Goal: Task Accomplishment & Management: Manage account settings

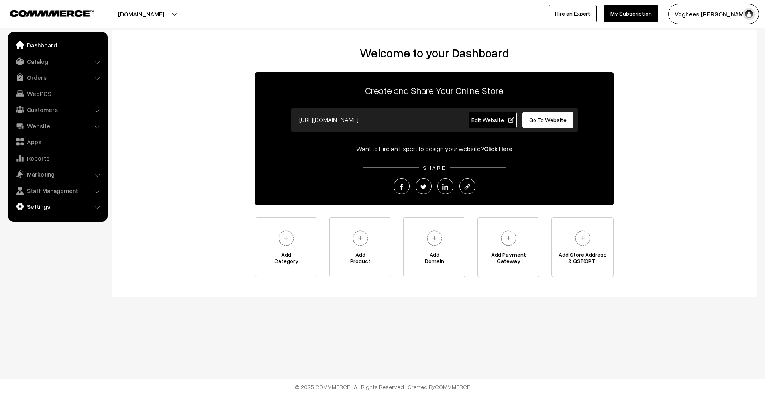
click at [47, 202] on link "Settings" at bounding box center [57, 206] width 95 height 14
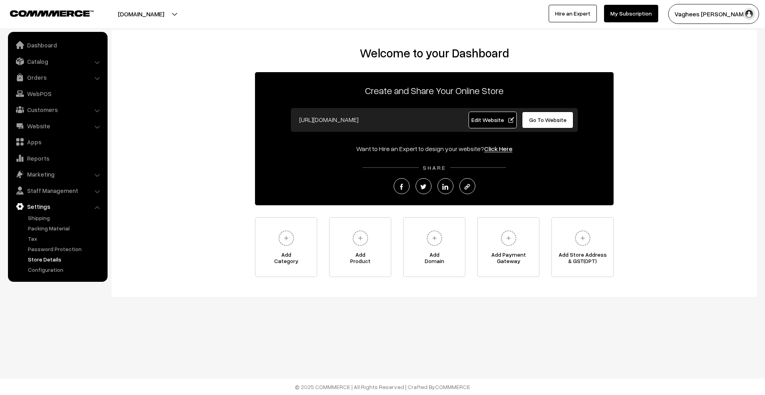
click at [60, 260] on link "Store Details" at bounding box center [65, 259] width 79 height 8
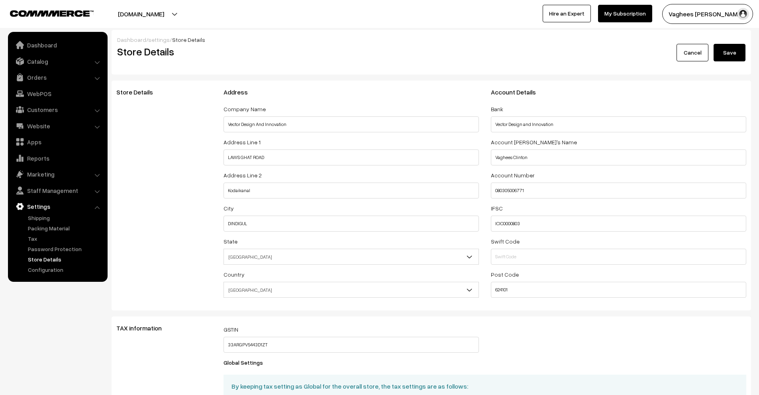
select select "99"
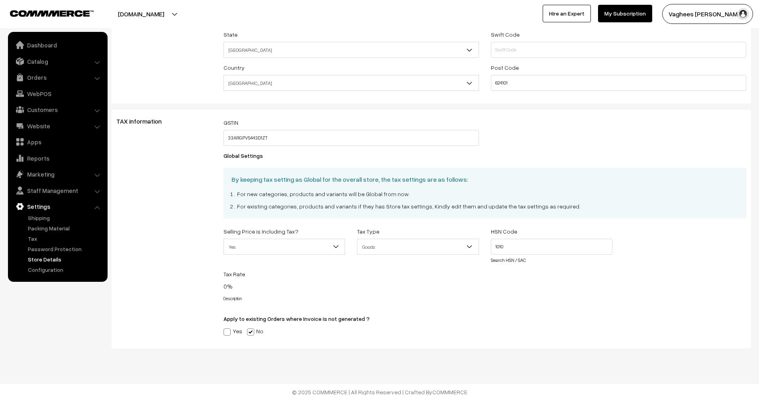
scroll to position [212, 0]
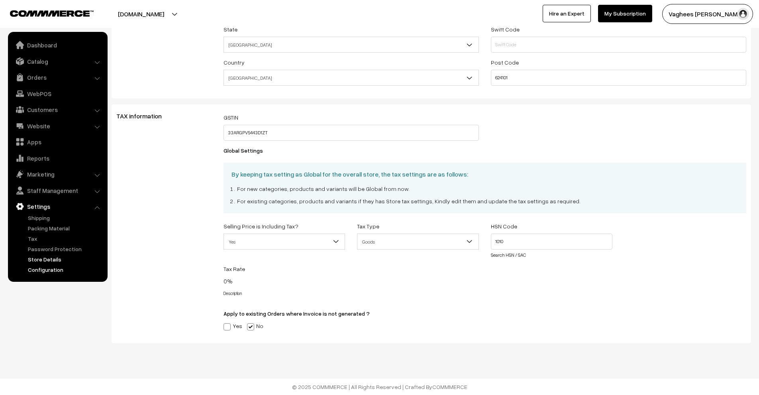
click at [69, 266] on link "Configuration" at bounding box center [65, 269] width 79 height 8
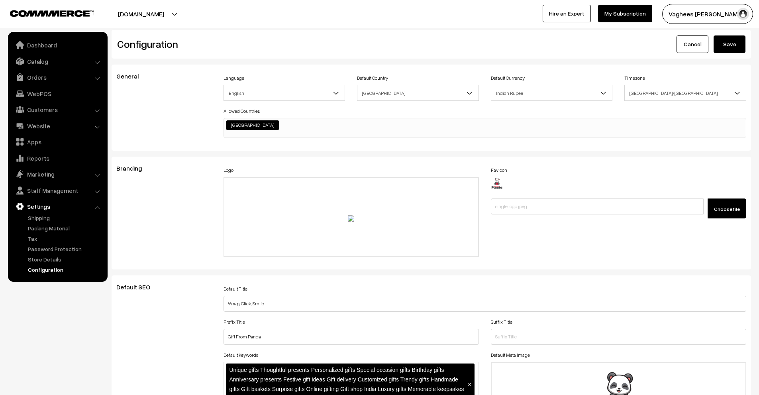
scroll to position [641, 0]
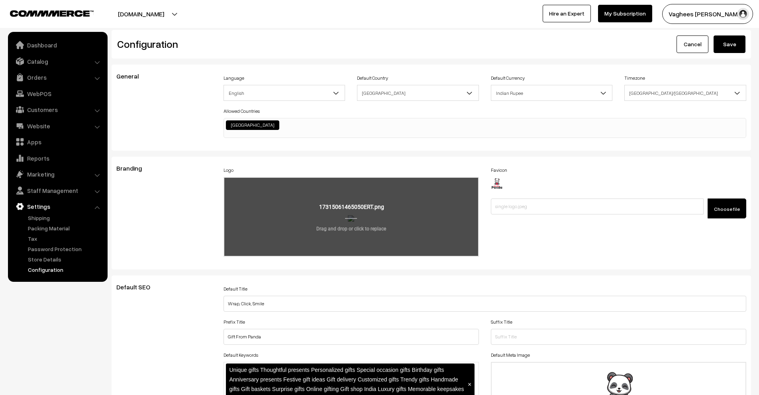
click at [353, 224] on input "file" at bounding box center [351, 217] width 254 height 78
click at [357, 211] on input "file" at bounding box center [351, 217] width 254 height 78
type input "C:\fakepath\Untitled design (3).jpg"
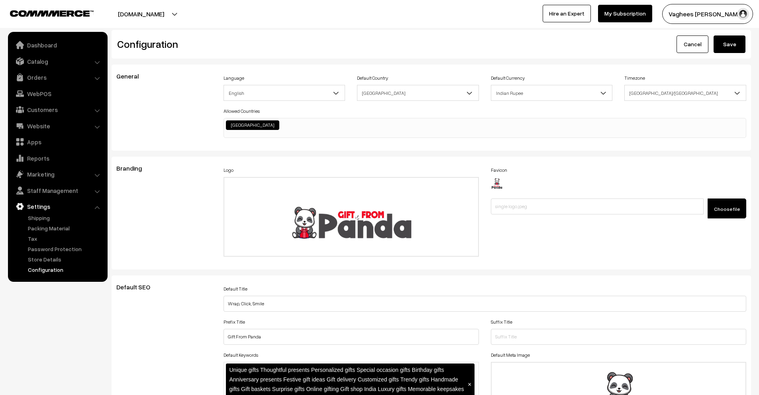
click at [729, 42] on button "Save" at bounding box center [730, 44] width 32 height 18
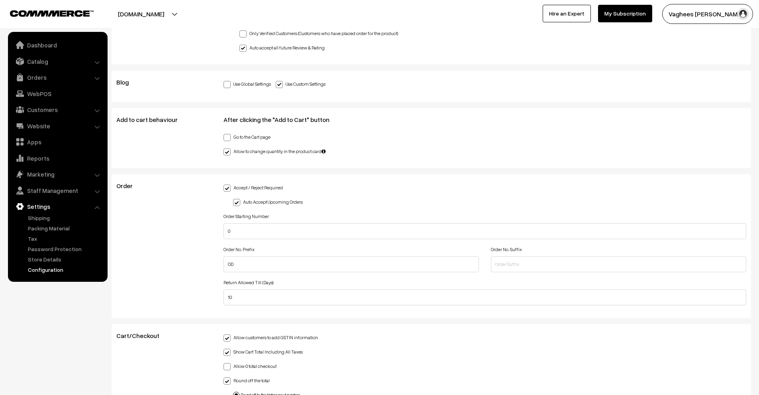
scroll to position [1753, 0]
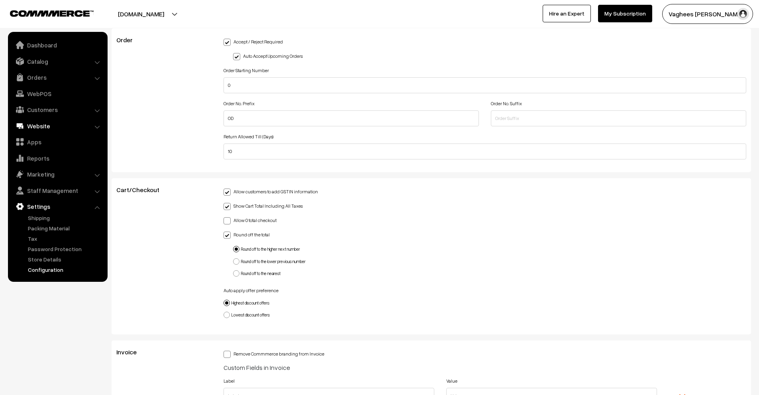
click at [93, 126] on link "Website" at bounding box center [57, 126] width 95 height 14
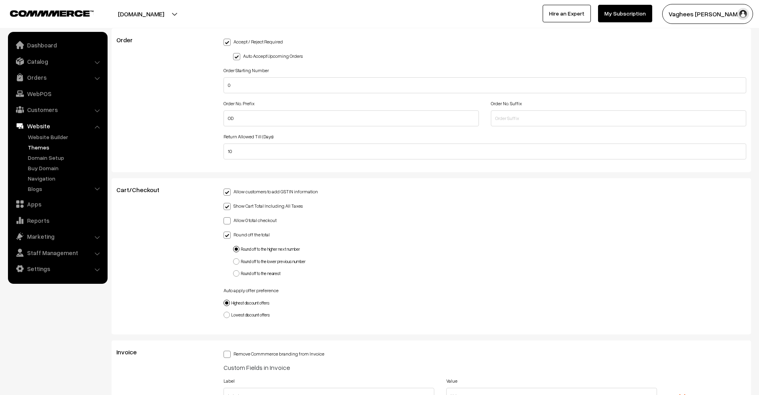
click at [83, 146] on link "Themes" at bounding box center [65, 147] width 79 height 8
